Goal: Task Accomplishment & Management: Complete application form

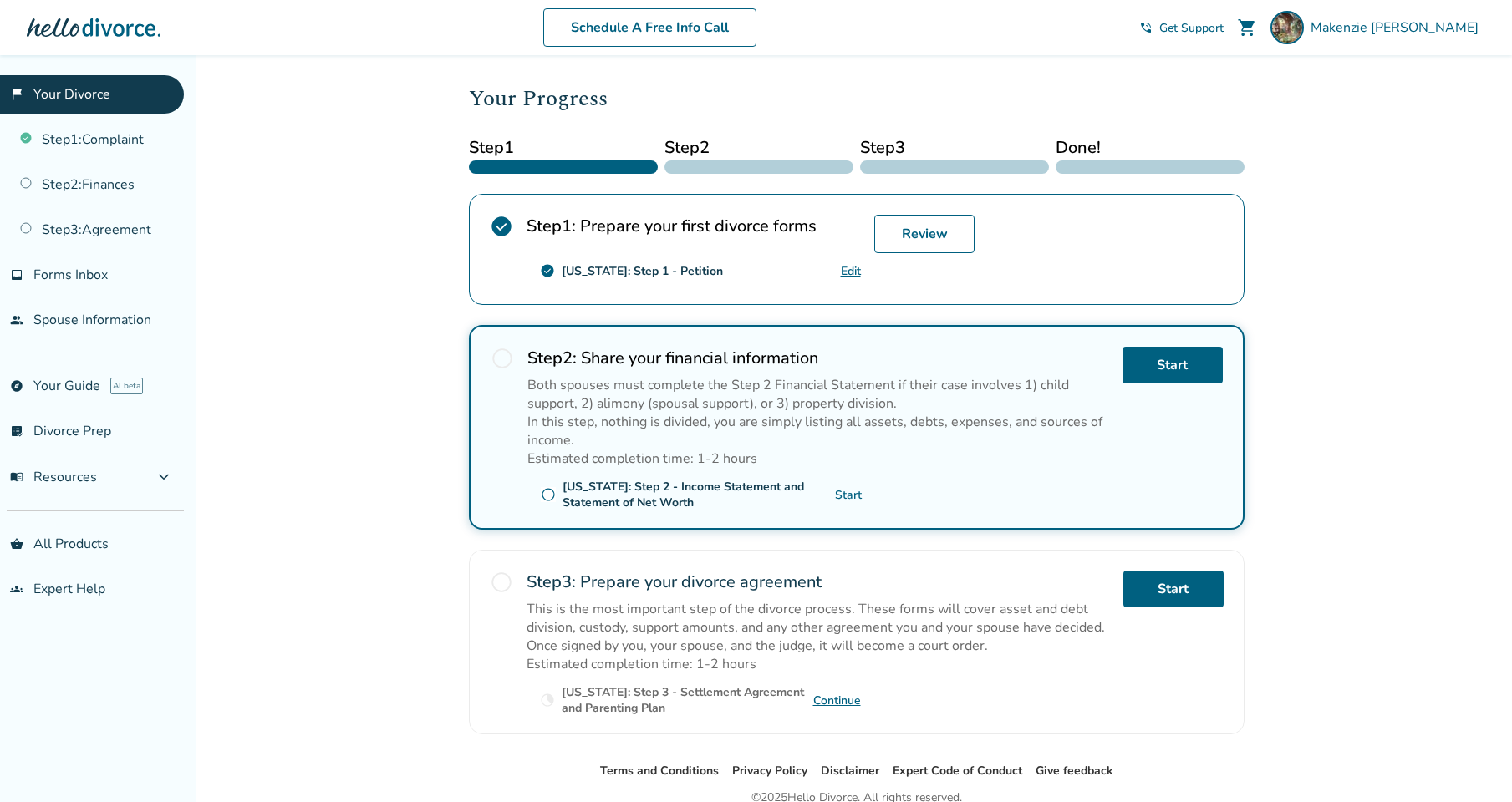
scroll to position [279, 0]
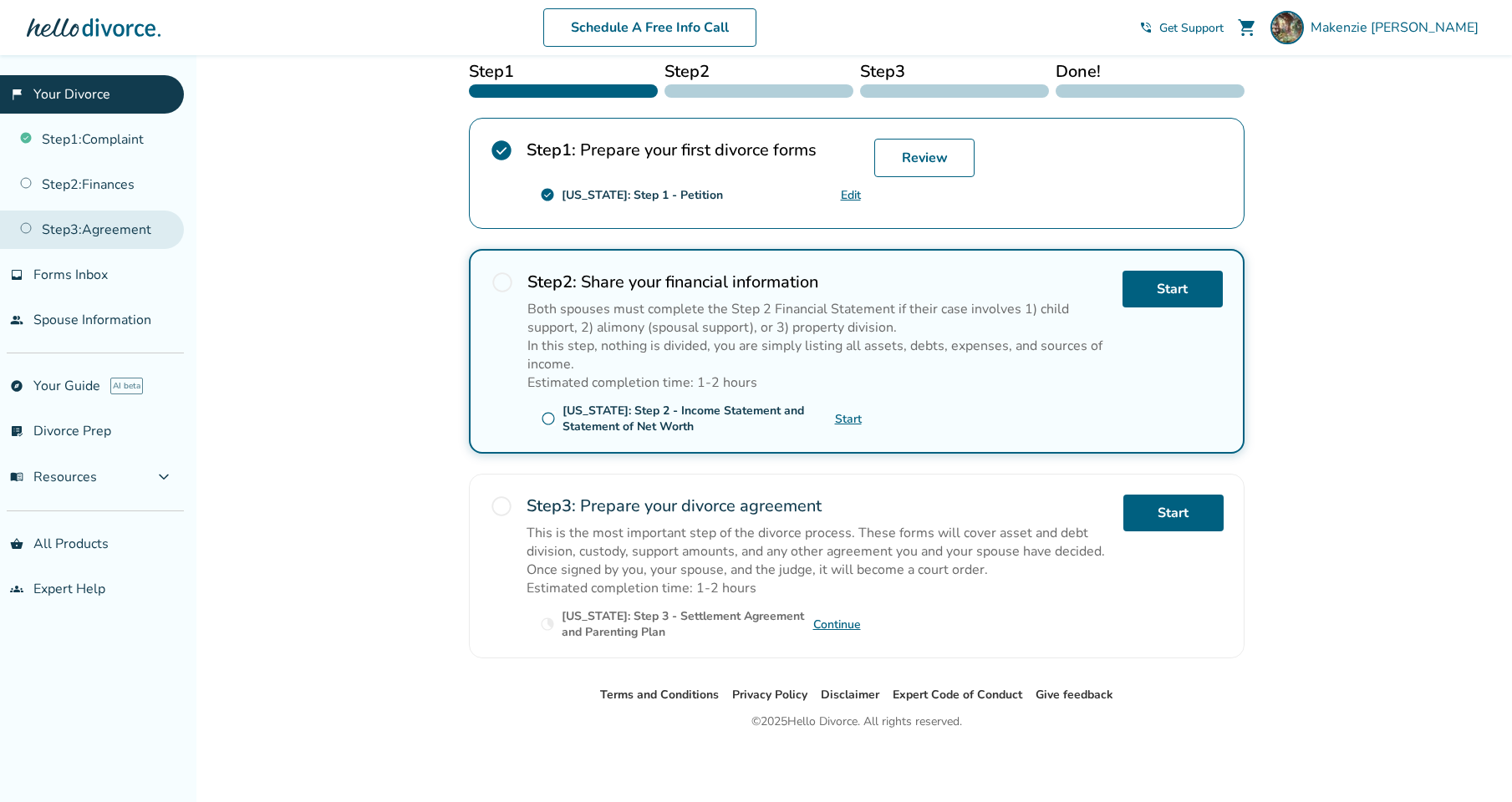
click at [124, 231] on link "Step 3 : Agreement" at bounding box center [92, 230] width 184 height 39
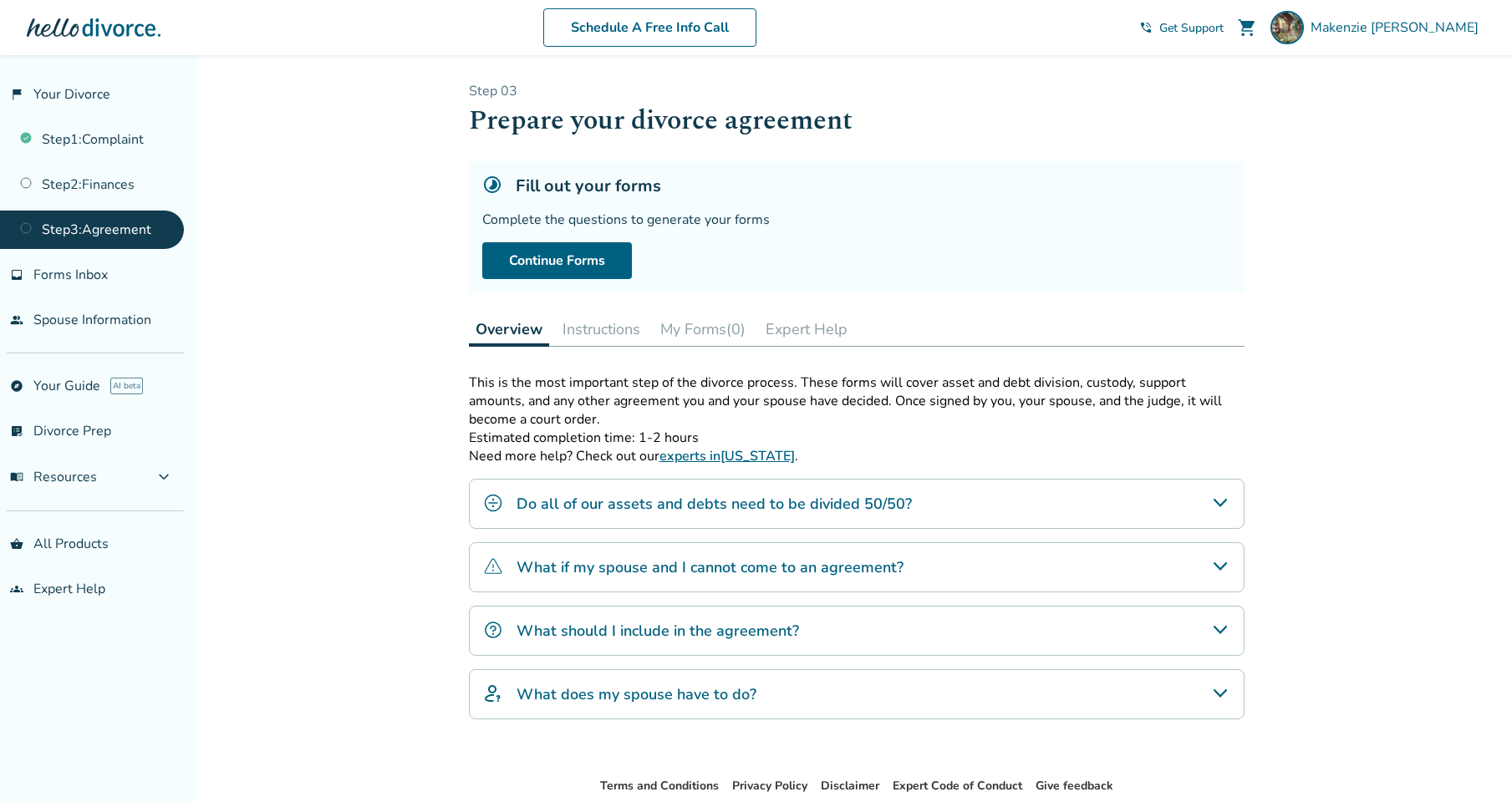
scroll to position [91, 0]
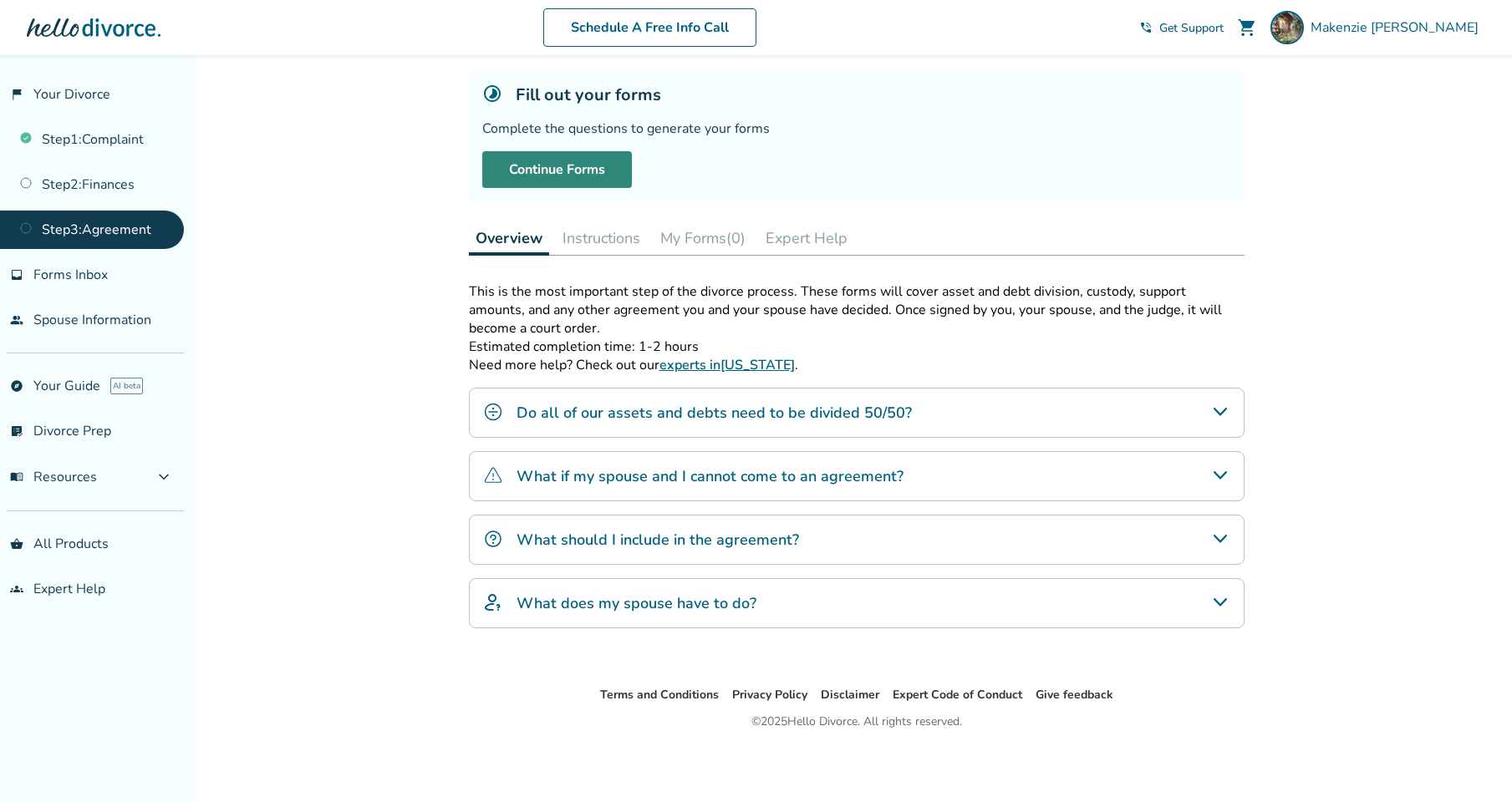
click at [544, 153] on link "Continue Forms" at bounding box center [557, 170] width 150 height 37
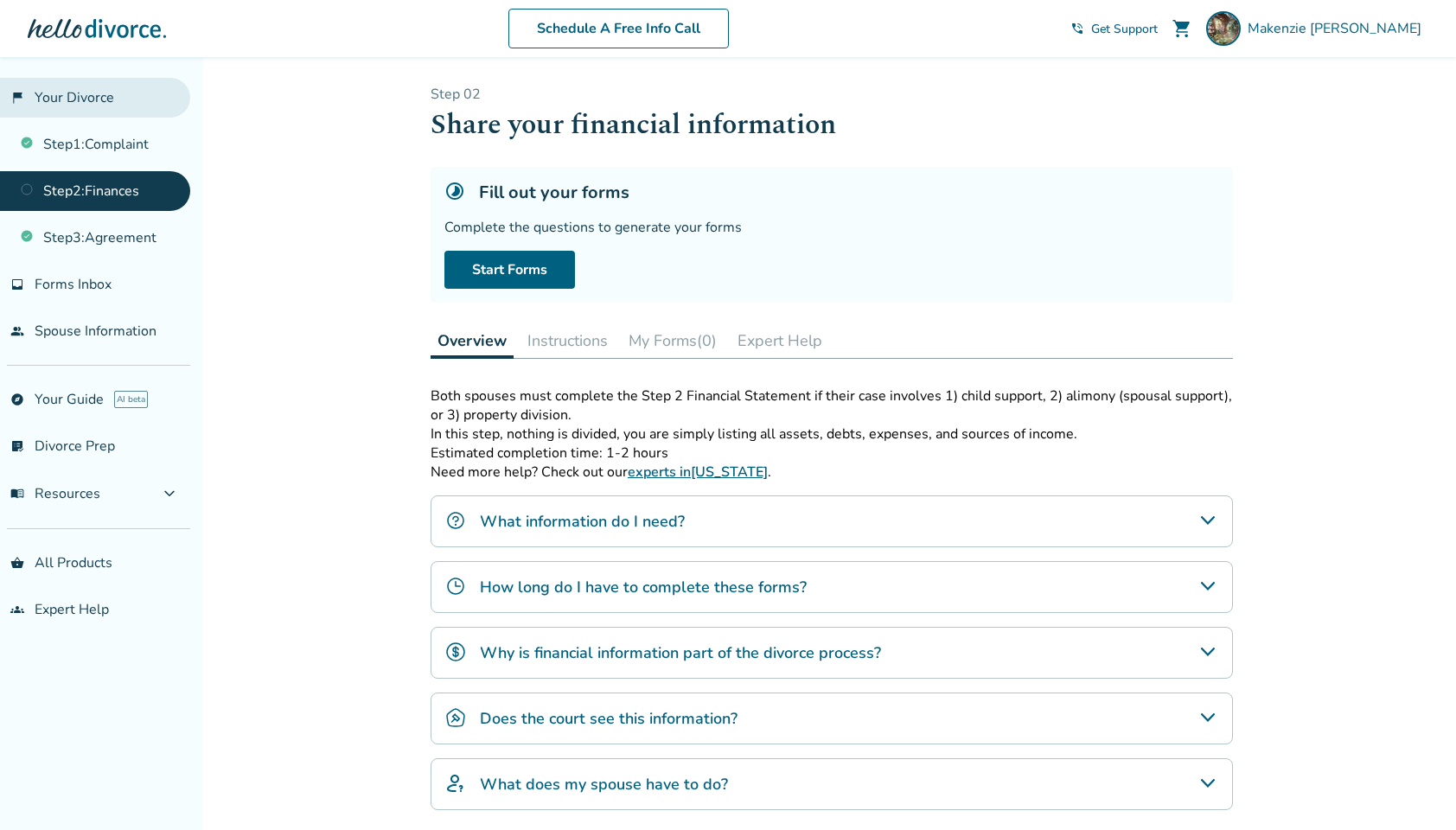
click at [99, 92] on link "flag_2 Your Divorce" at bounding box center [95, 97] width 191 height 40
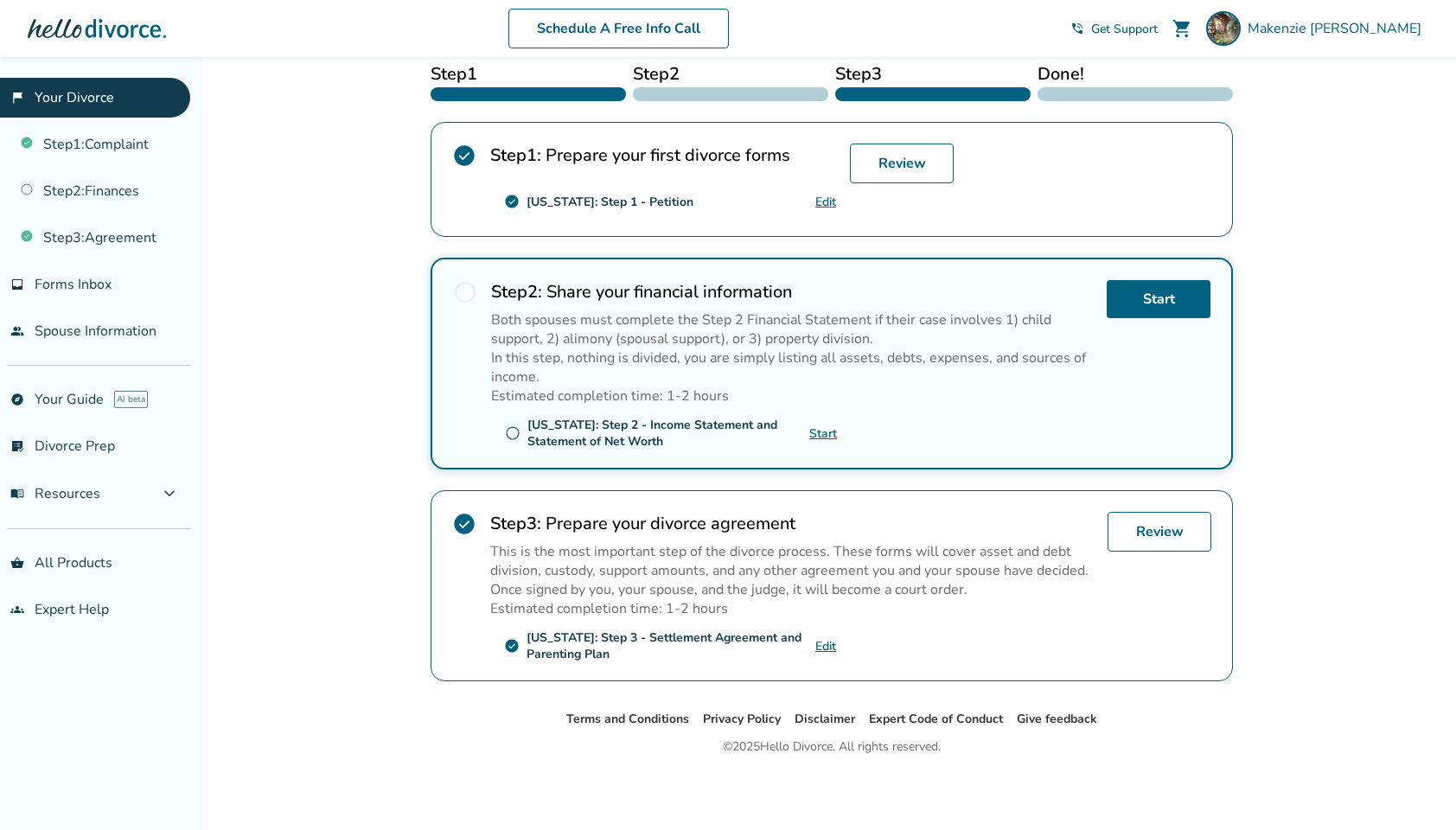
scroll to position [284, 0]
